Goal: Task Accomplishment & Management: Manage account settings

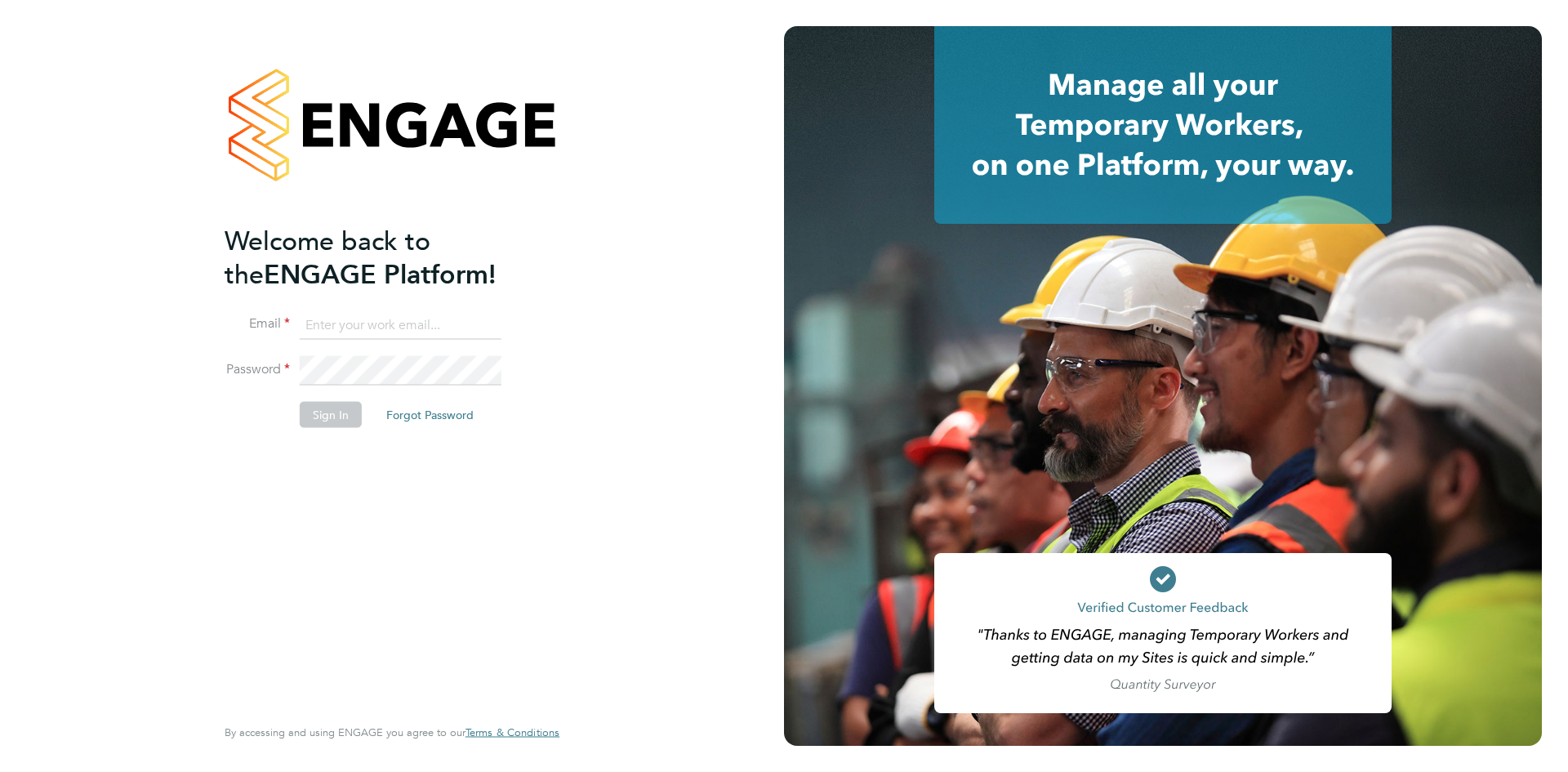
type input "[PERSON_NAME][EMAIL_ADDRESS][PERSON_NAME][DOMAIN_NAME]"
click at [325, 416] on button "Sign In" at bounding box center [330, 414] width 62 height 26
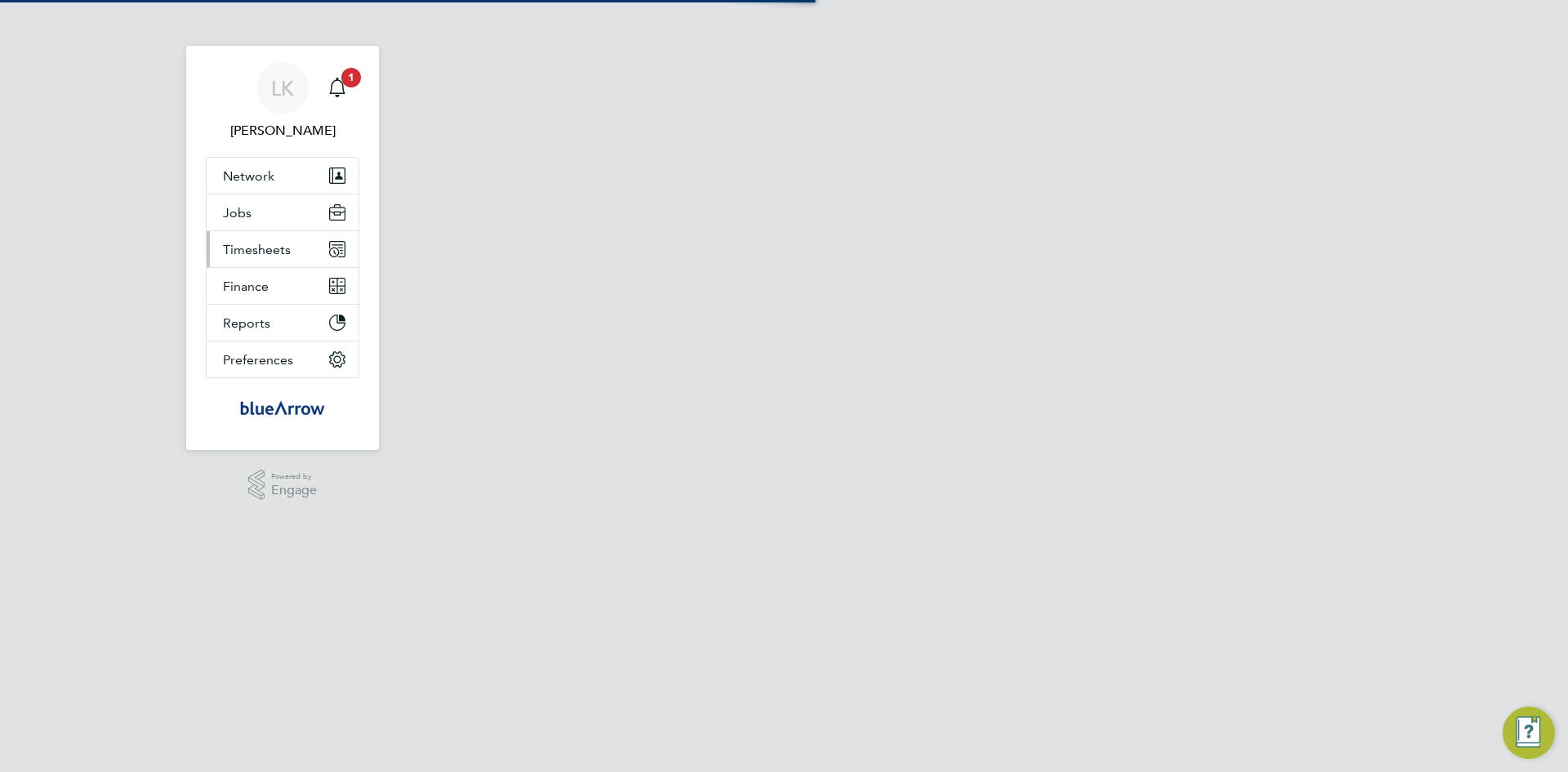
select select "60"
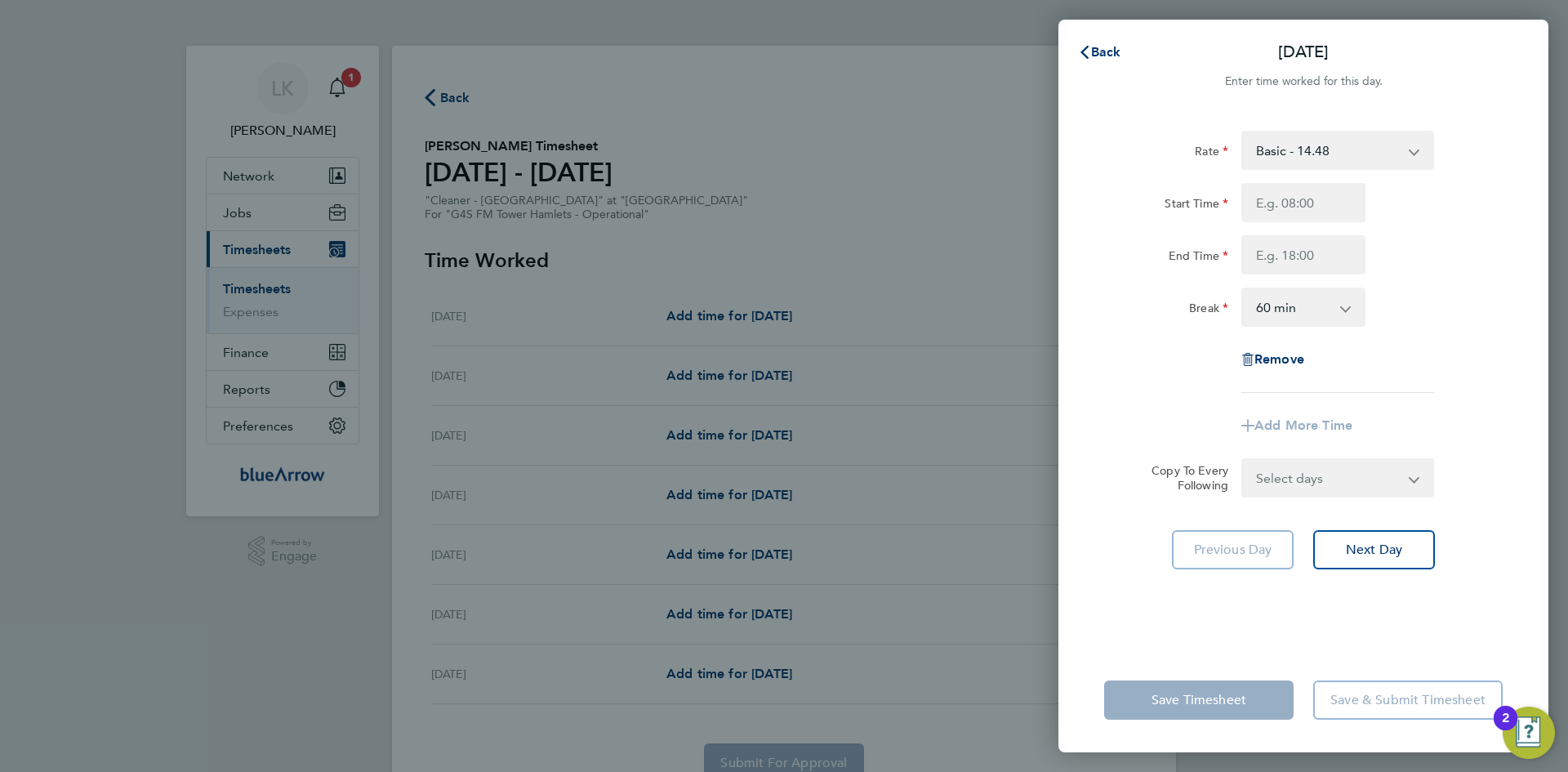
click at [728, 126] on div "Back [DATE] Enter time worked for this day. Rate Basic - 14.48 x1.5 - 21.73 x2 …" at bounding box center [784, 386] width 1568 height 772
click at [1105, 48] on span "Back" at bounding box center [1106, 52] width 31 height 15
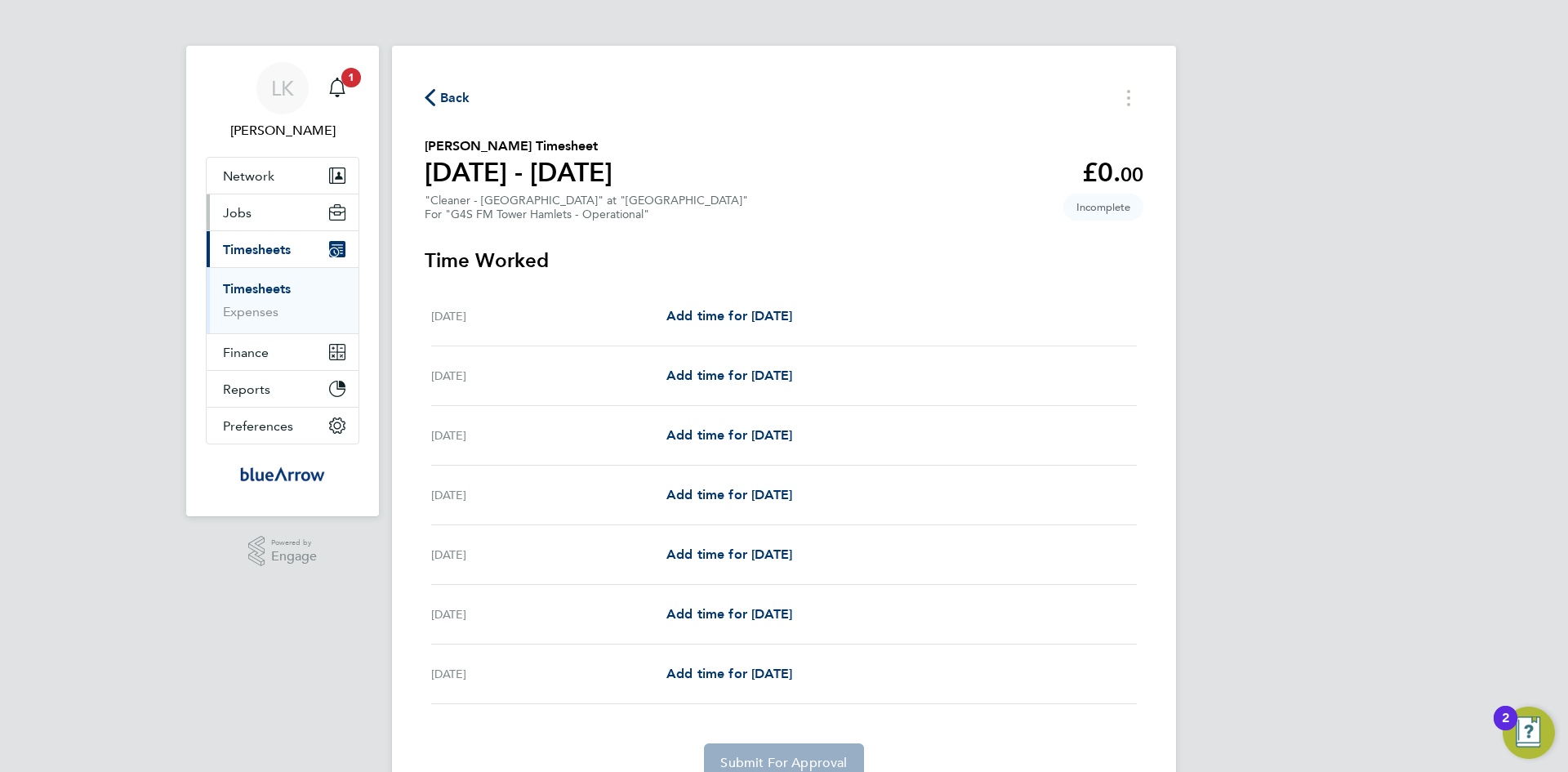
click at [236, 211] on span "Jobs" at bounding box center [238, 212] width 29 height 15
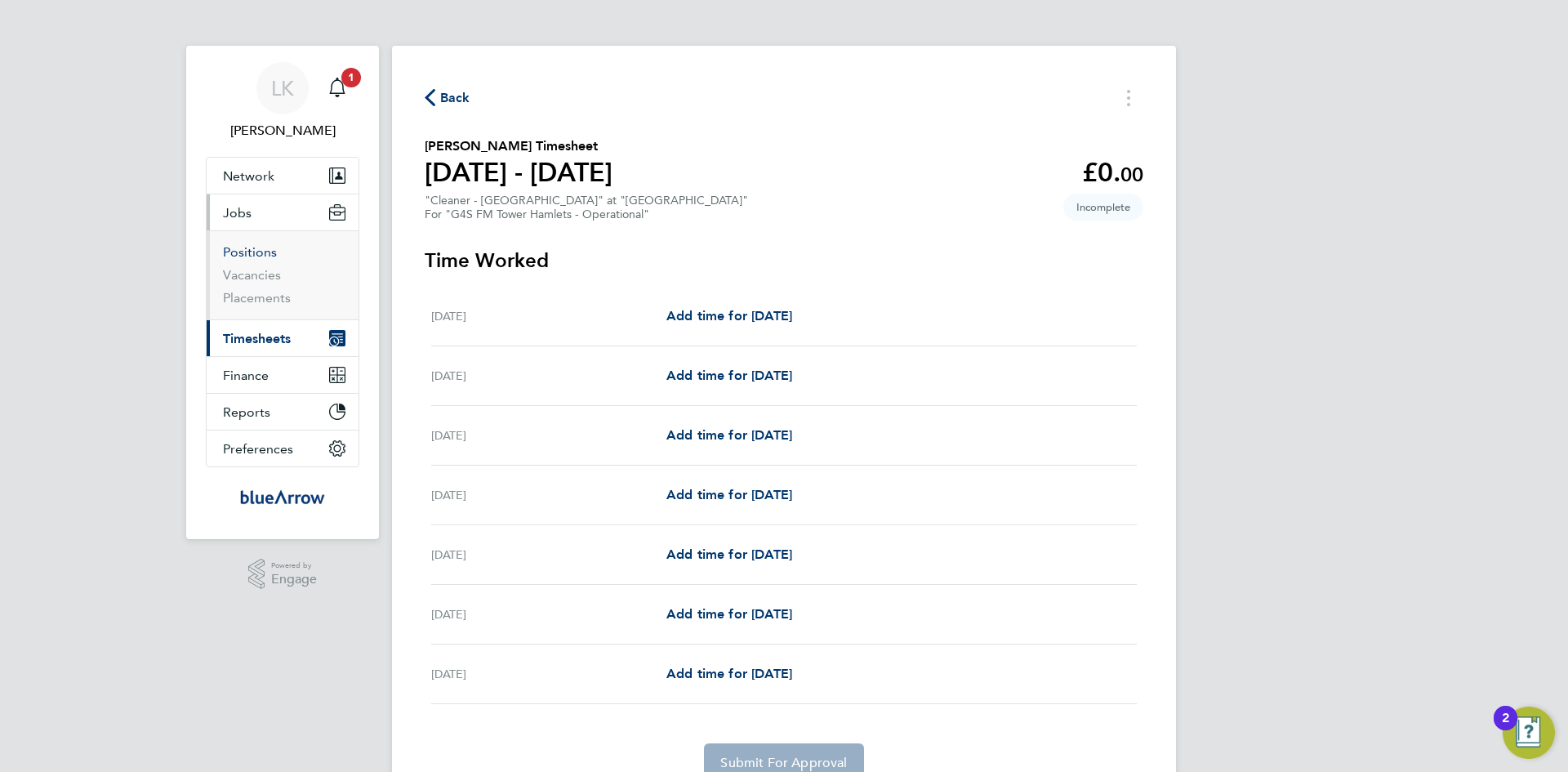
click at [247, 248] on link "Positions" at bounding box center [250, 252] width 53 height 15
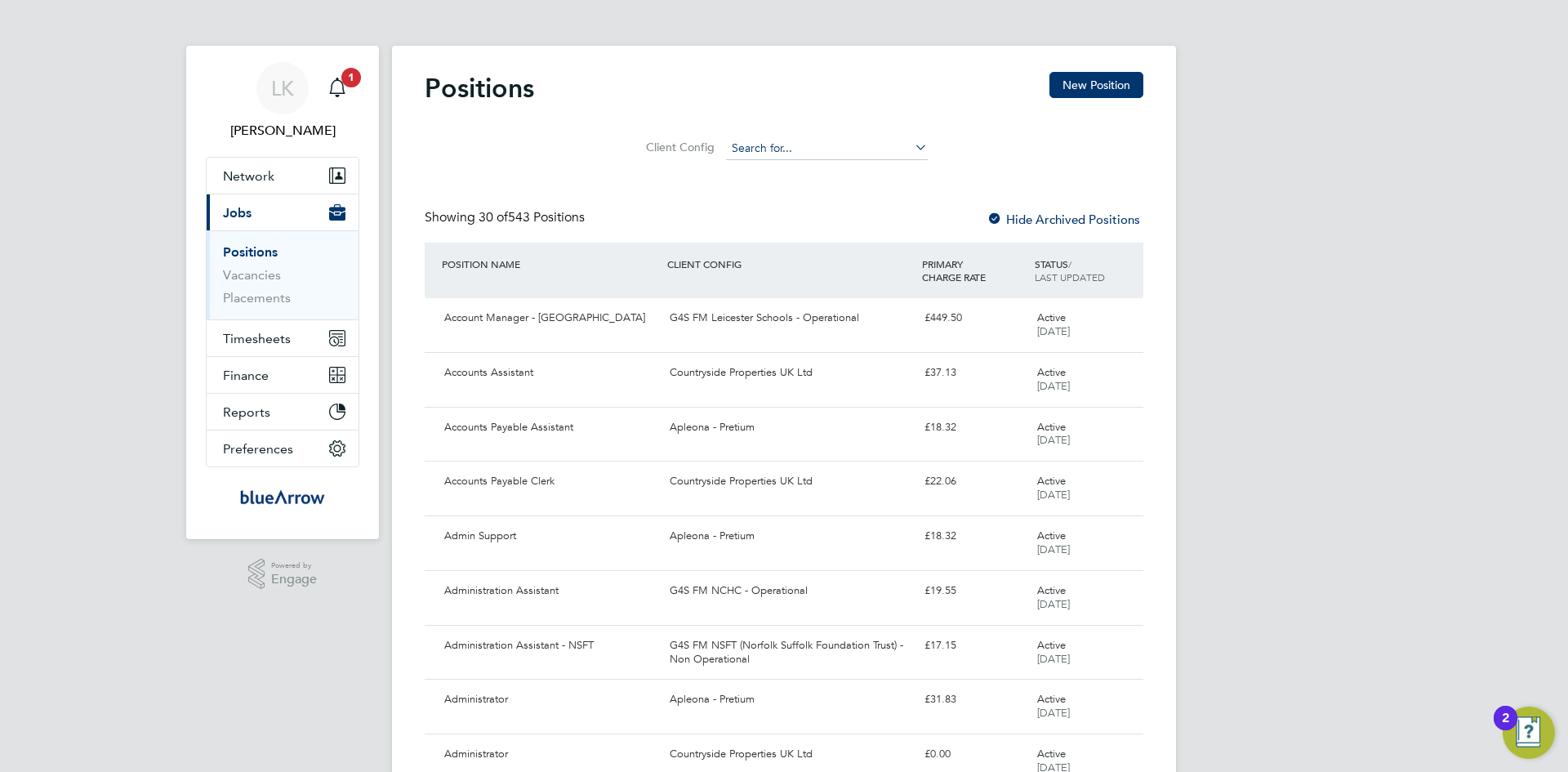
click at [767, 144] on input at bounding box center [827, 149] width 202 height 23
click at [912, 144] on icon at bounding box center [912, 147] width 0 height 23
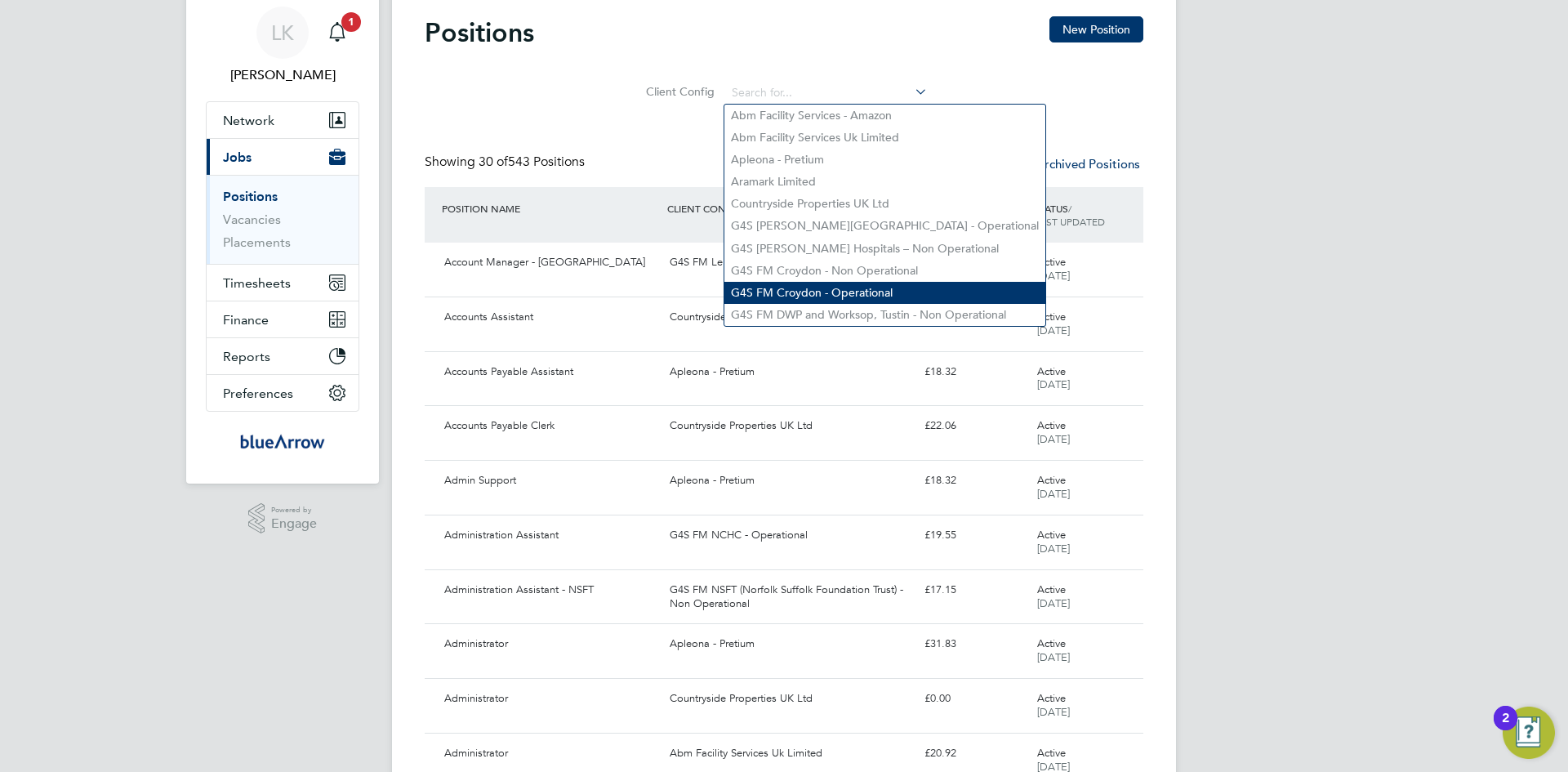
scroll to position [82, 0]
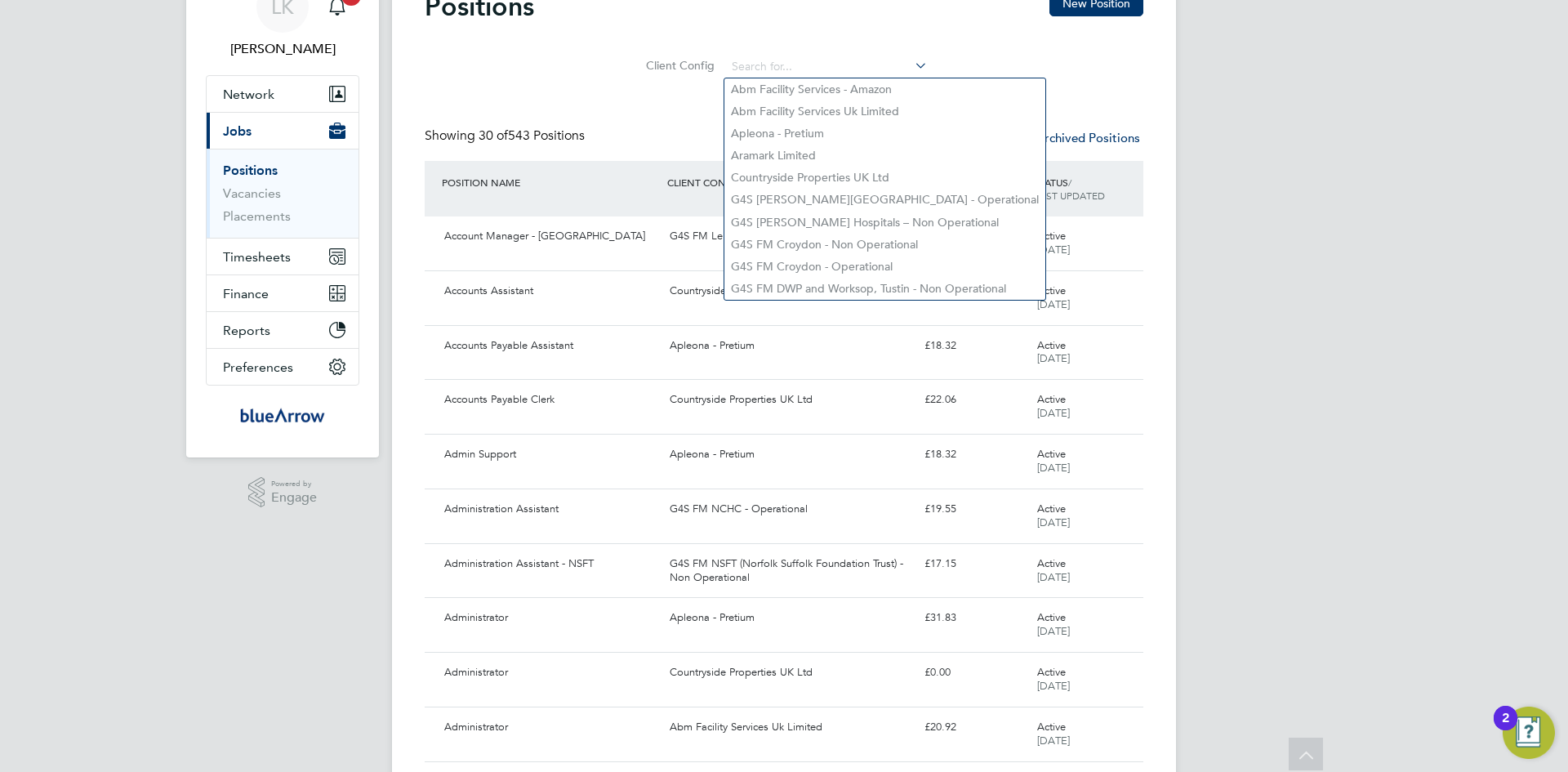
click at [565, 206] on div "POSITION NAME CLIENT CONFIG PRIMARY CHARGE RATE STATUS / LAST UPDATED" at bounding box center [784, 189] width 719 height 55
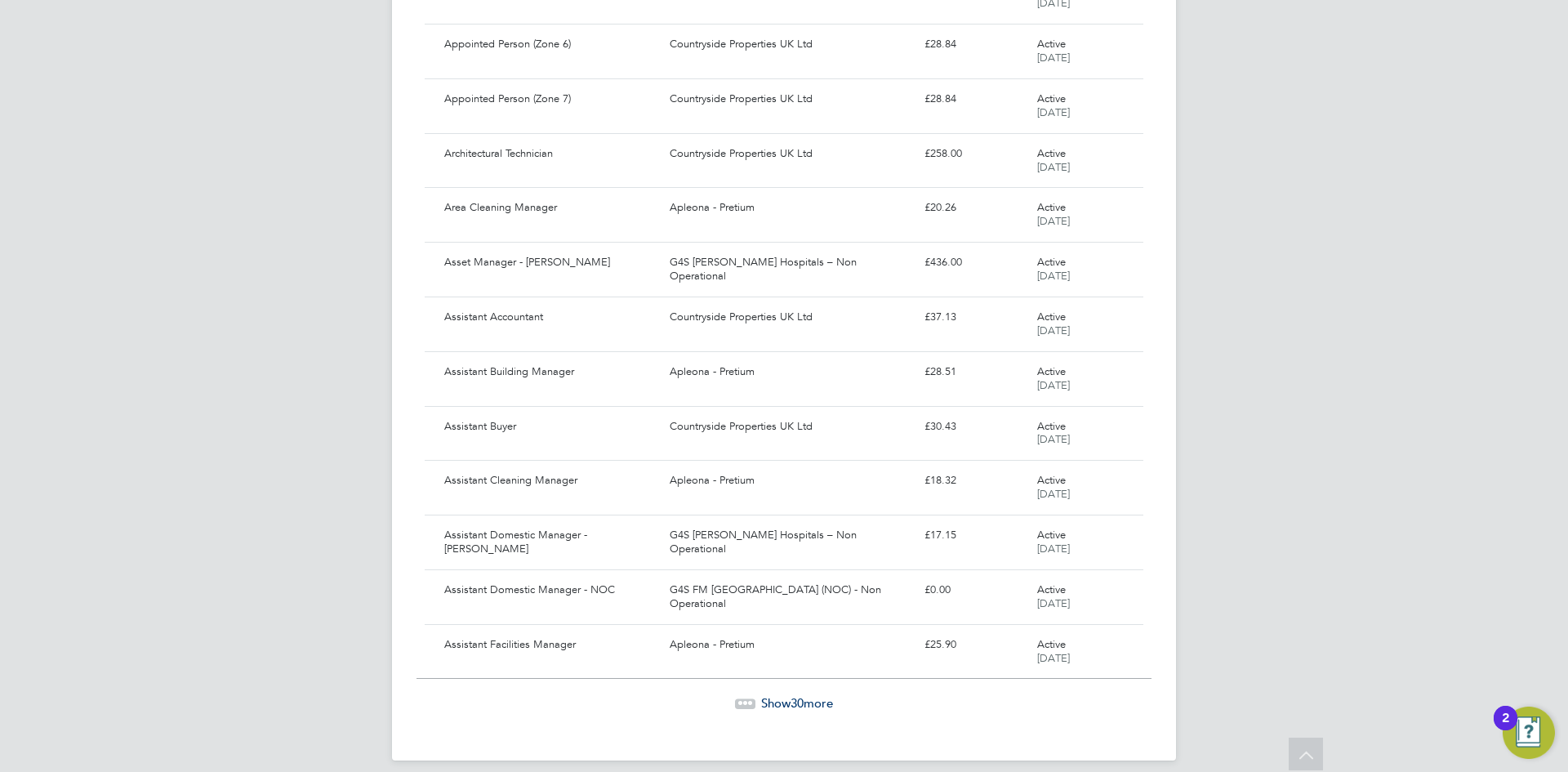
scroll to position [1271, 0]
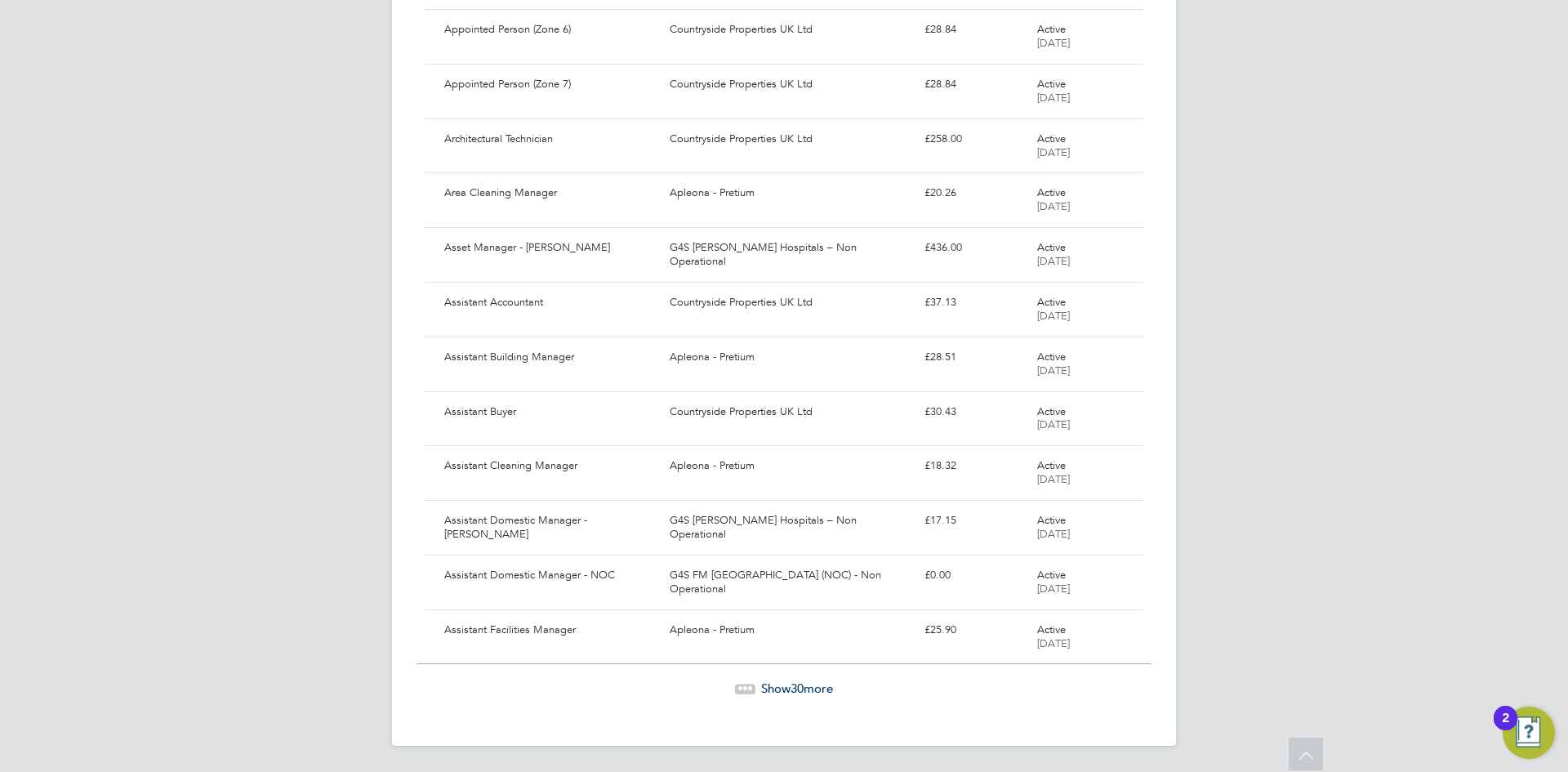
click at [776, 689] on span "Show 30 more" at bounding box center [797, 688] width 72 height 15
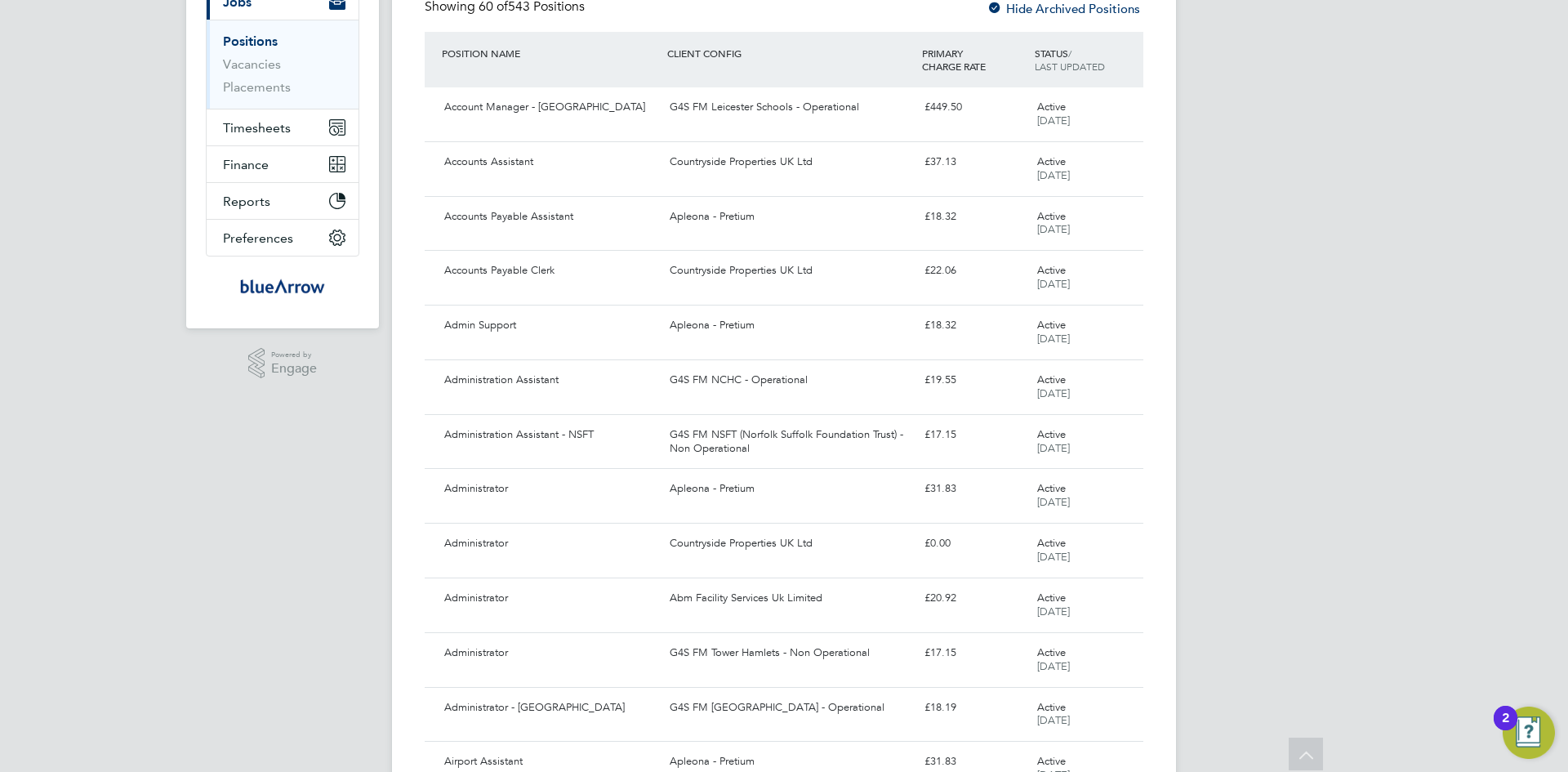
scroll to position [0, 0]
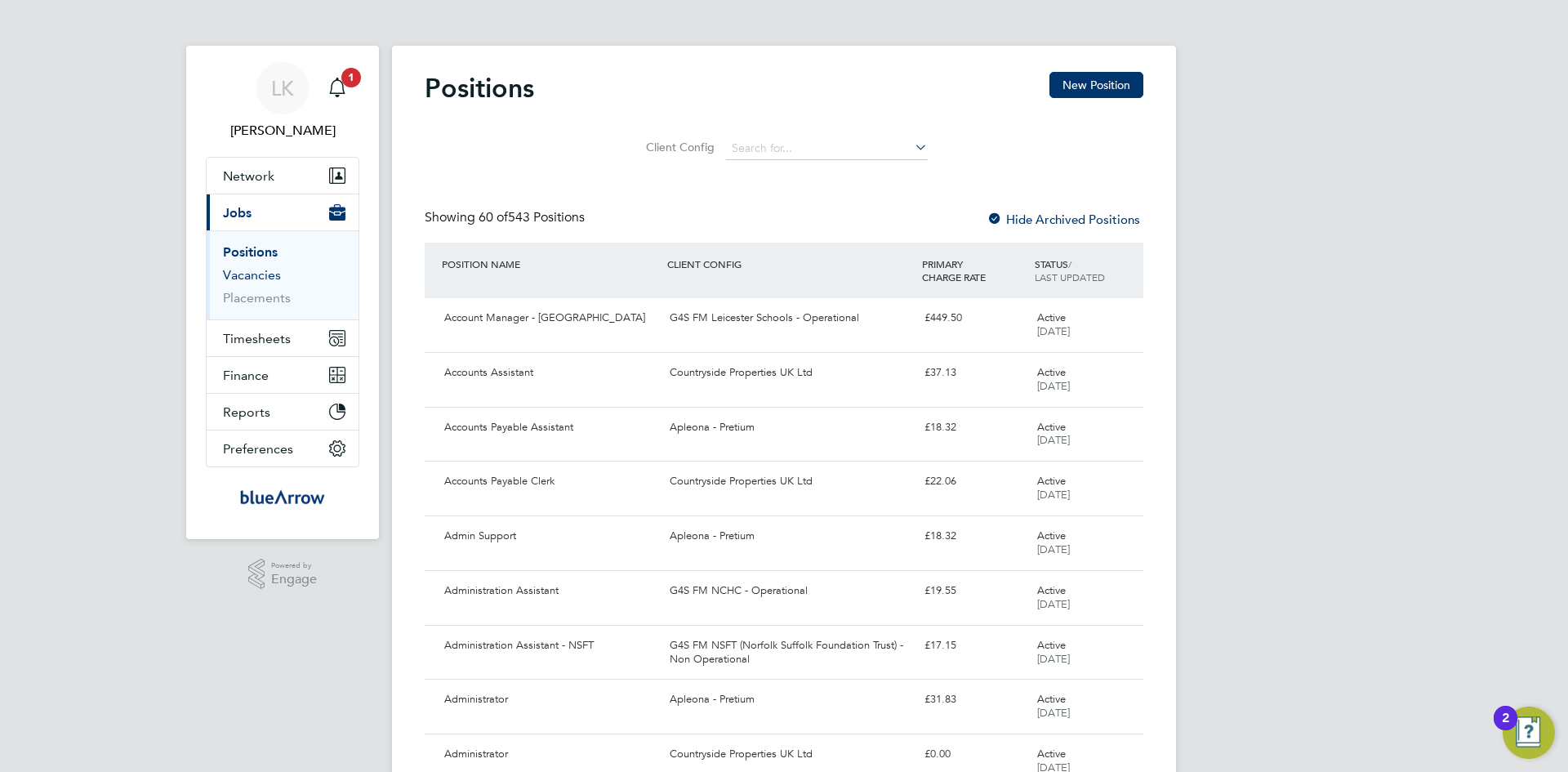
click at [250, 273] on link "Vacancies" at bounding box center [252, 275] width 58 height 15
